Goal: Transaction & Acquisition: Purchase product/service

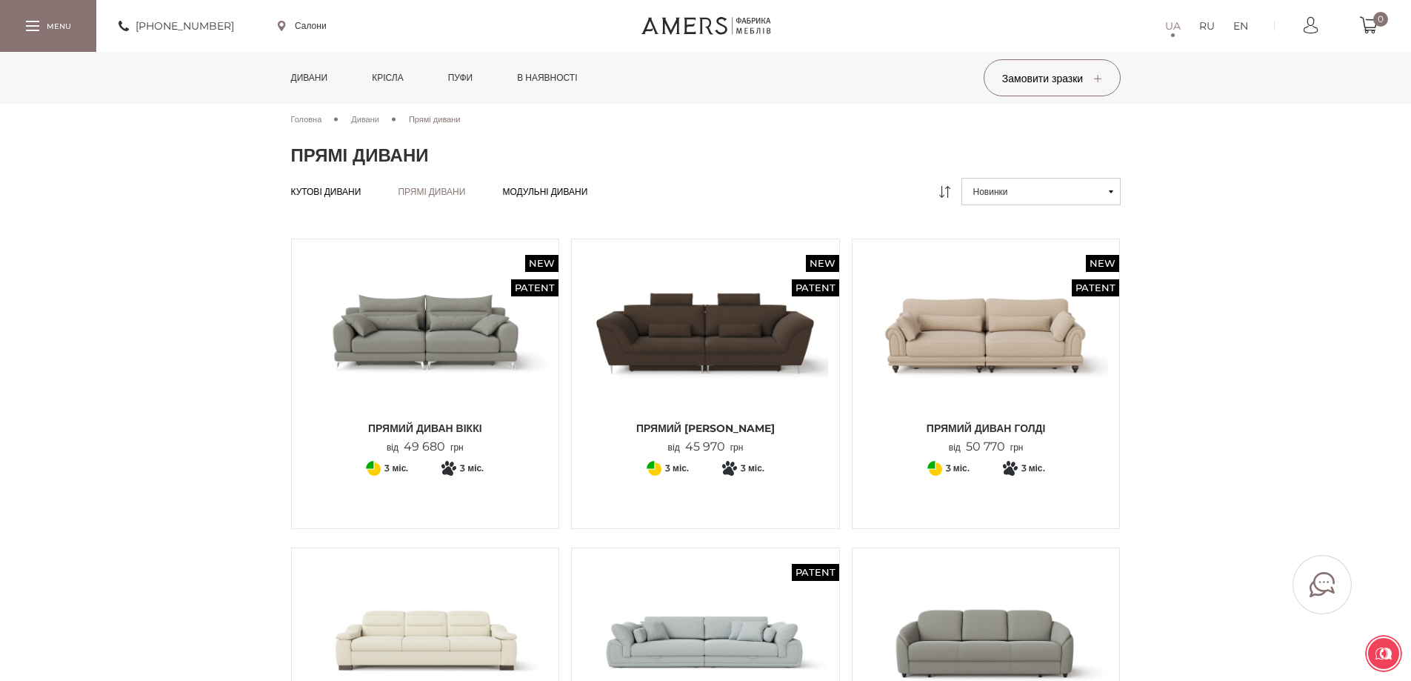
click at [300, 81] on link "Дивани" at bounding box center [309, 78] width 59 height 52
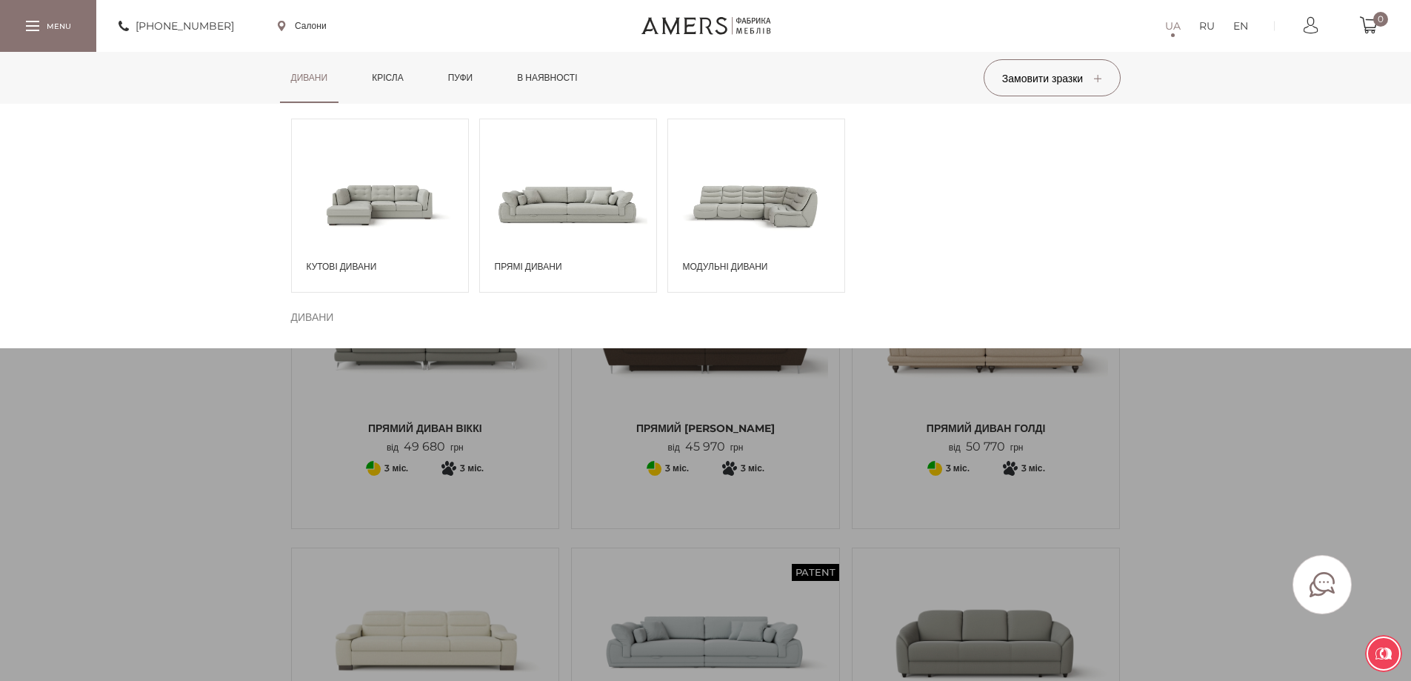
click at [732, 201] on span at bounding box center [756, 204] width 176 height 103
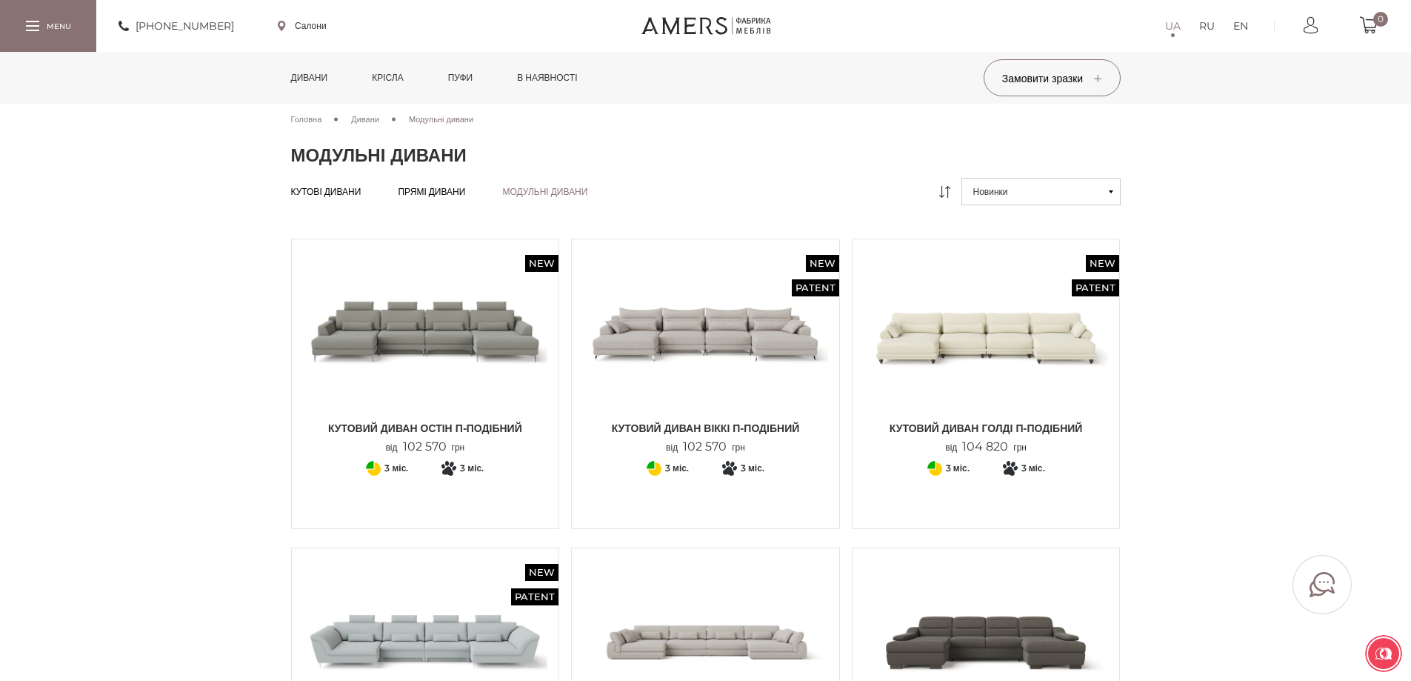
click at [324, 84] on link "Дивани" at bounding box center [309, 78] width 59 height 52
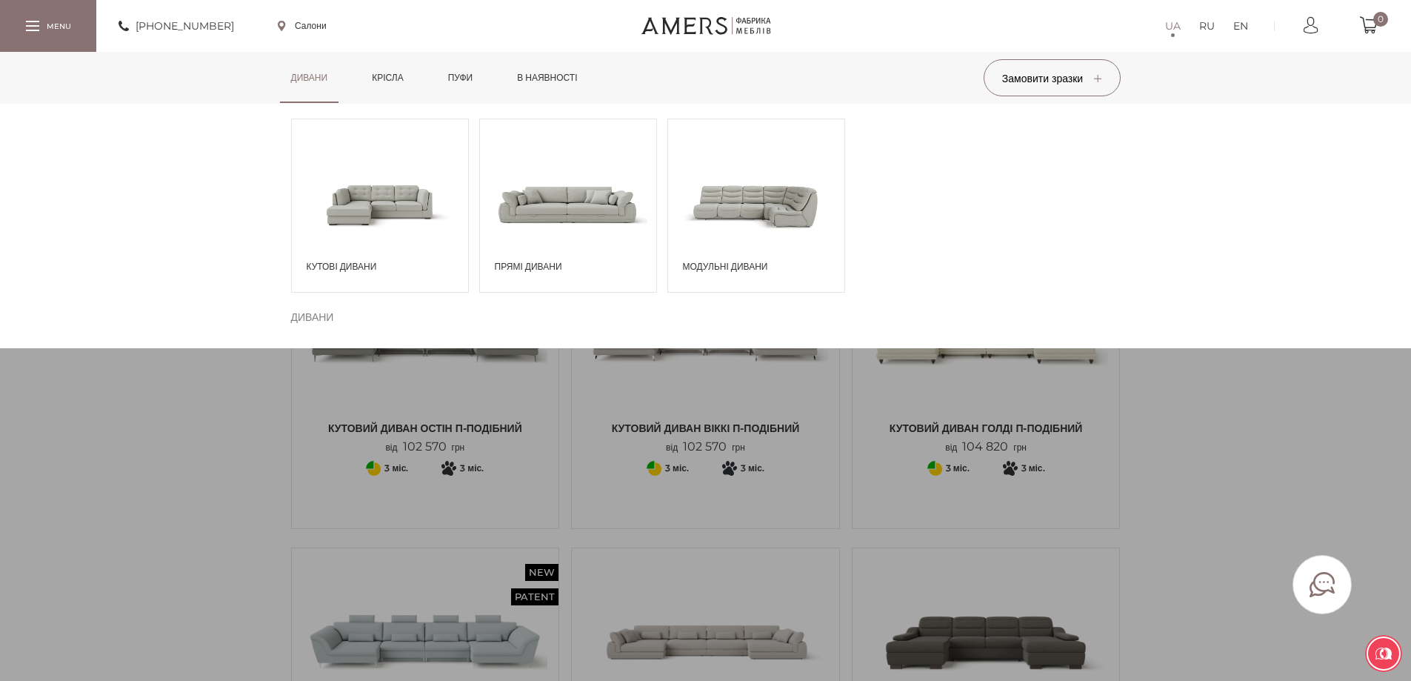
click at [410, 215] on span at bounding box center [380, 204] width 176 height 103
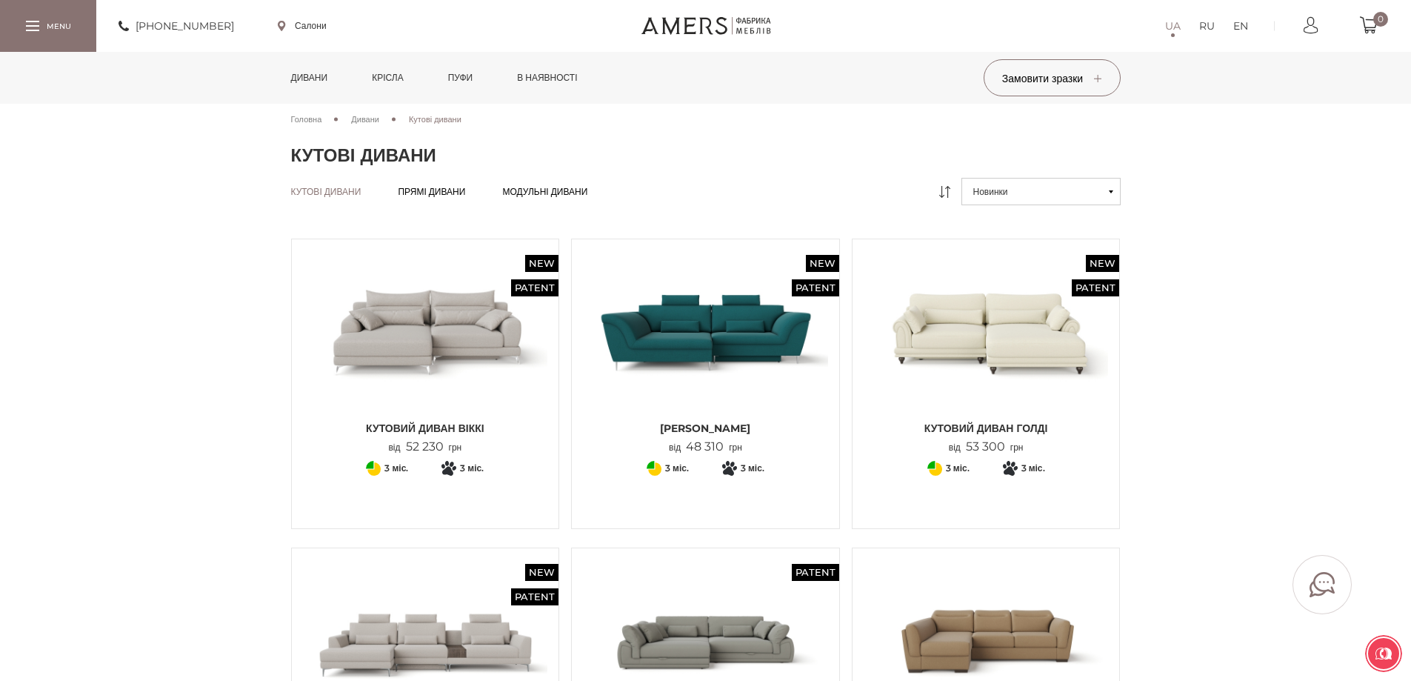
click at [454, 372] on img at bounding box center [425, 331] width 245 height 163
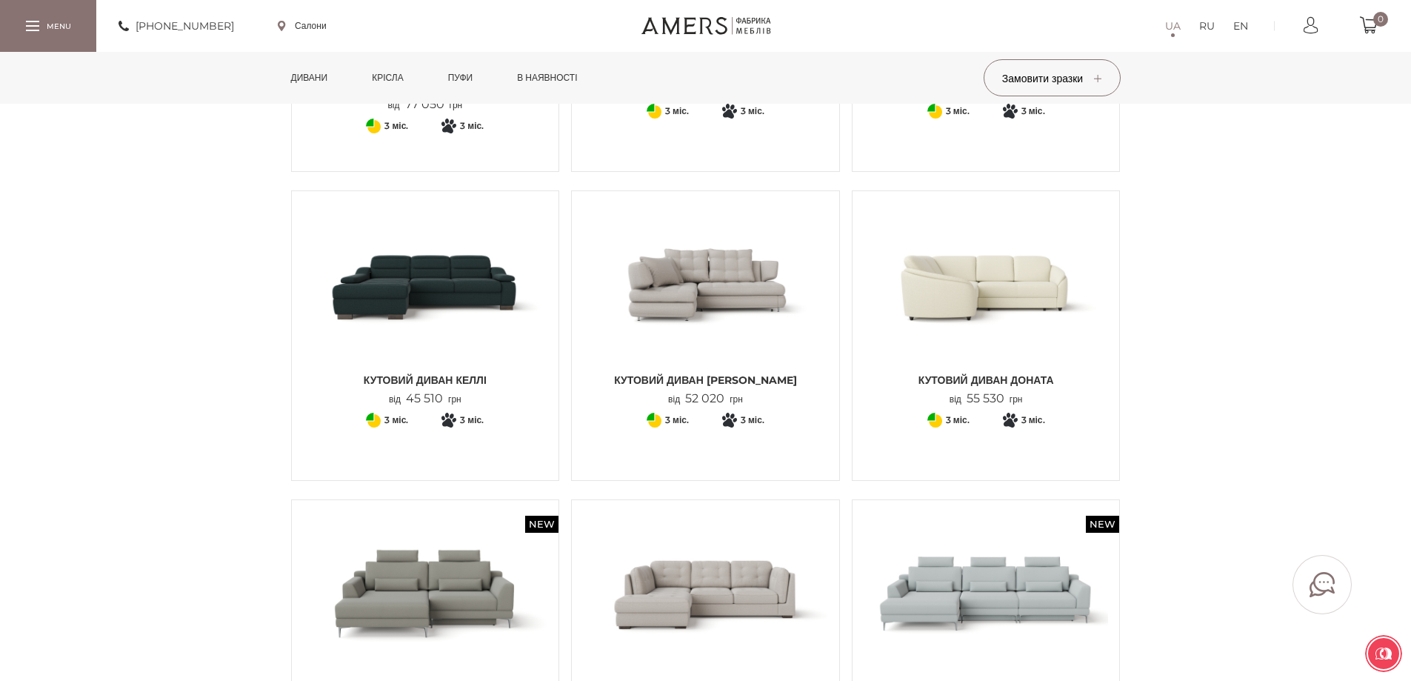
scroll to position [667, 0]
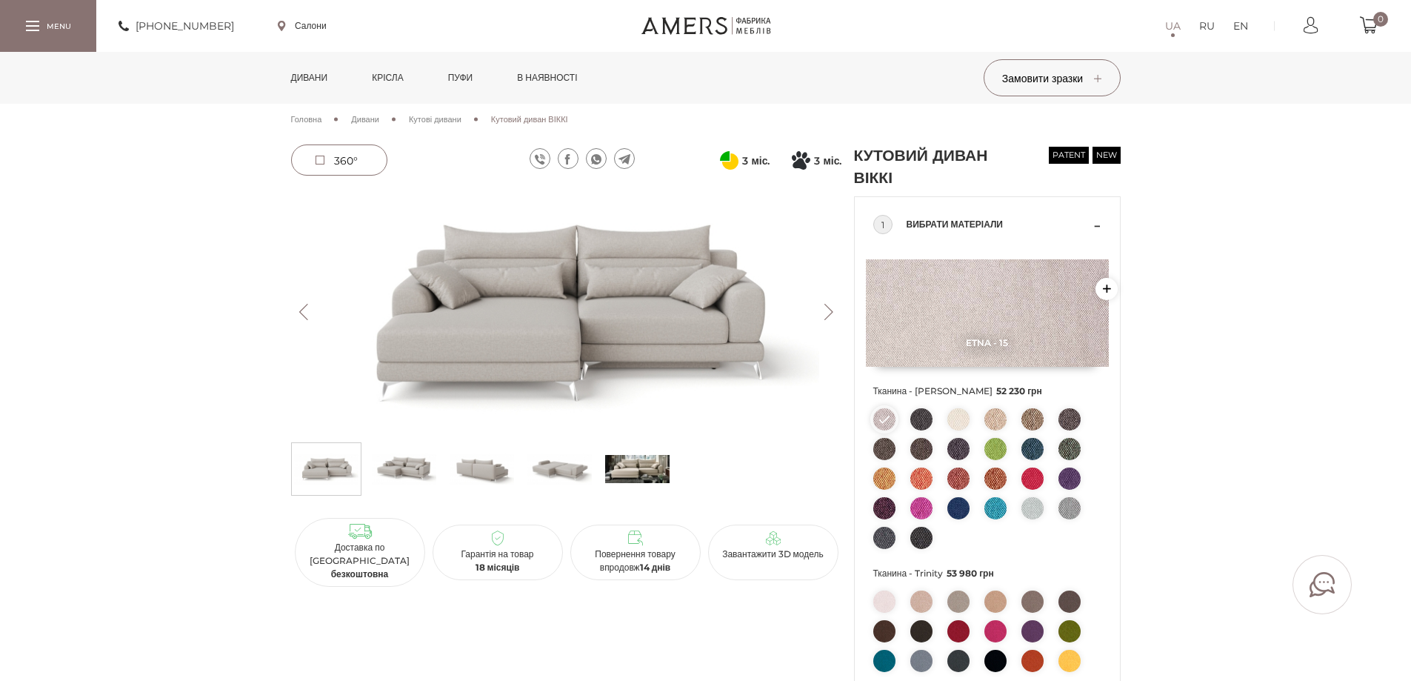
click at [628, 475] on img at bounding box center [637, 469] width 64 height 44
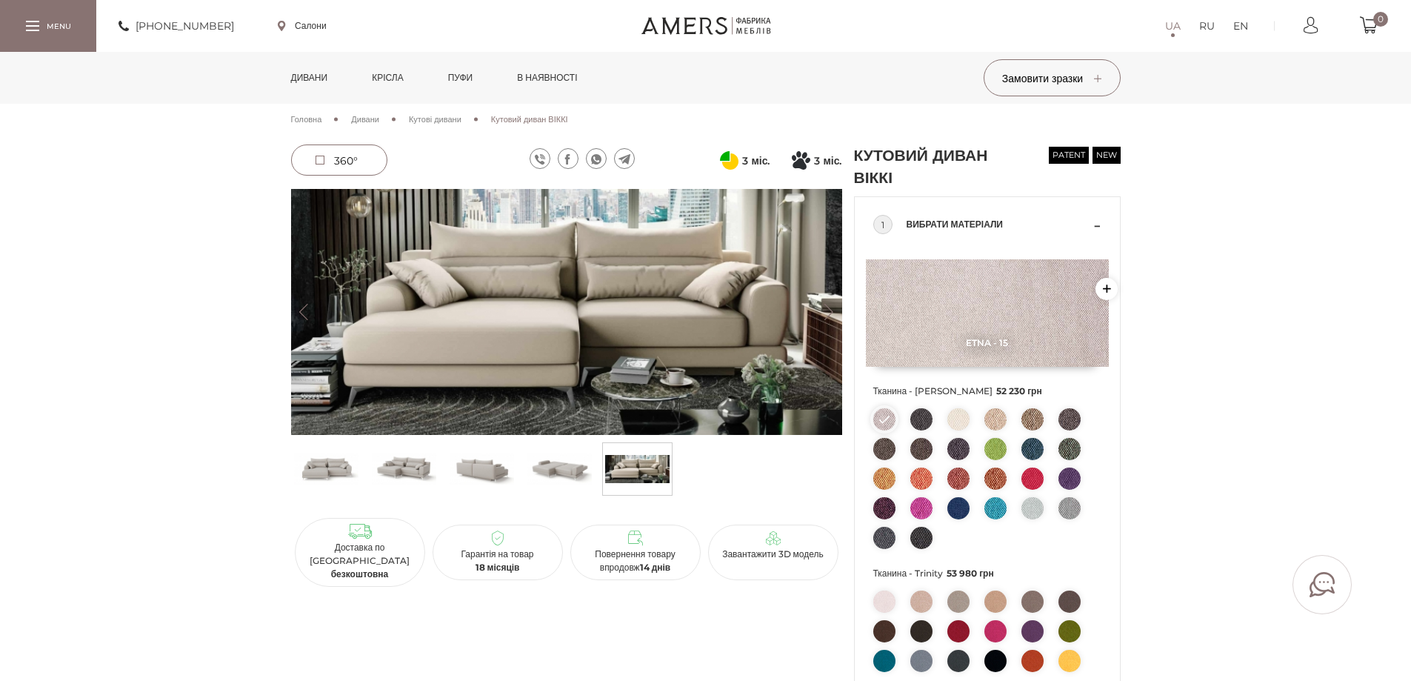
click at [554, 468] on img at bounding box center [559, 469] width 64 height 44
